Goal: Information Seeking & Learning: Check status

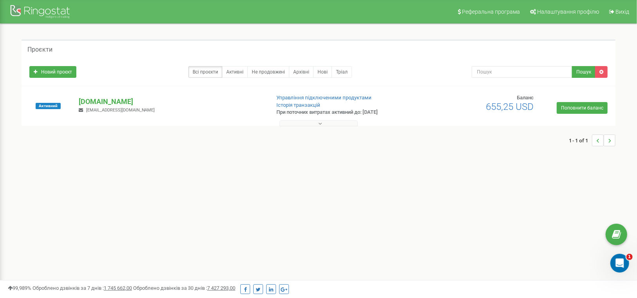
click at [309, 123] on button at bounding box center [319, 124] width 78 height 6
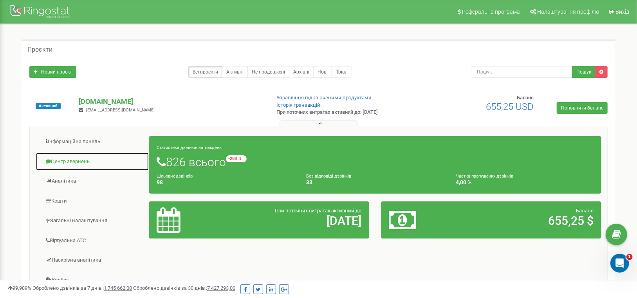
click at [65, 161] on link "Центр звернень" at bounding box center [93, 161] width 114 height 19
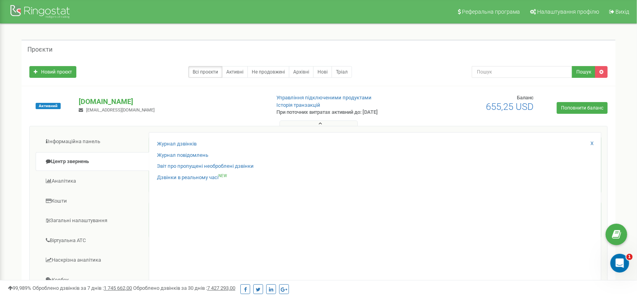
click at [319, 124] on icon at bounding box center [321, 123] width 4 height 5
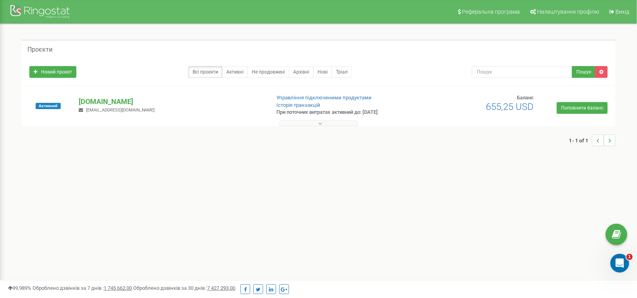
click at [319, 124] on icon at bounding box center [321, 123] width 4 height 5
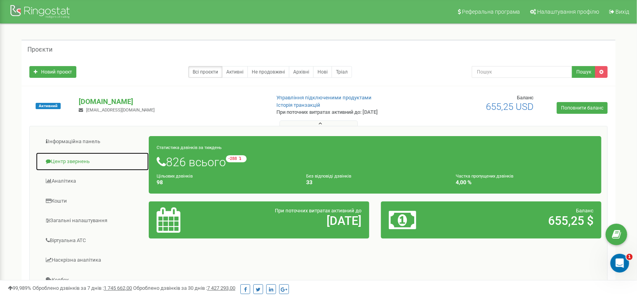
click at [78, 161] on link "Центр звернень" at bounding box center [93, 161] width 114 height 19
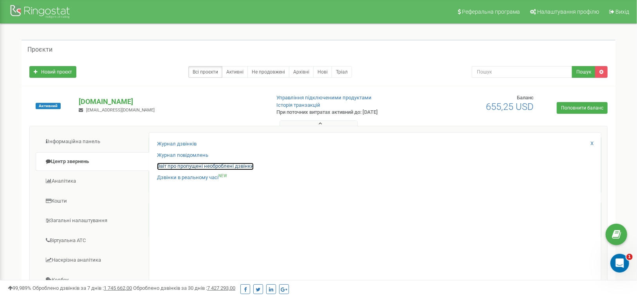
click at [192, 165] on link "Звіт про пропущені необроблені дзвінки" at bounding box center [205, 166] width 97 height 7
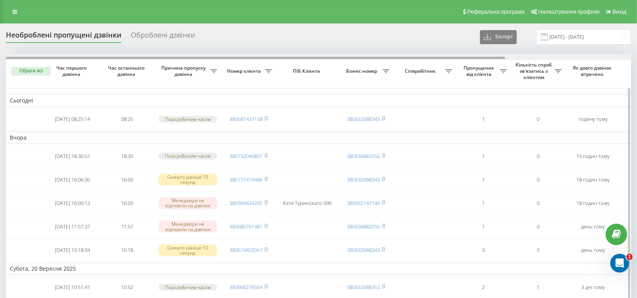
drag, startPoint x: 256, startPoint y: 58, endPoint x: 180, endPoint y: 75, distance: 78.2
